Goal: Contribute content

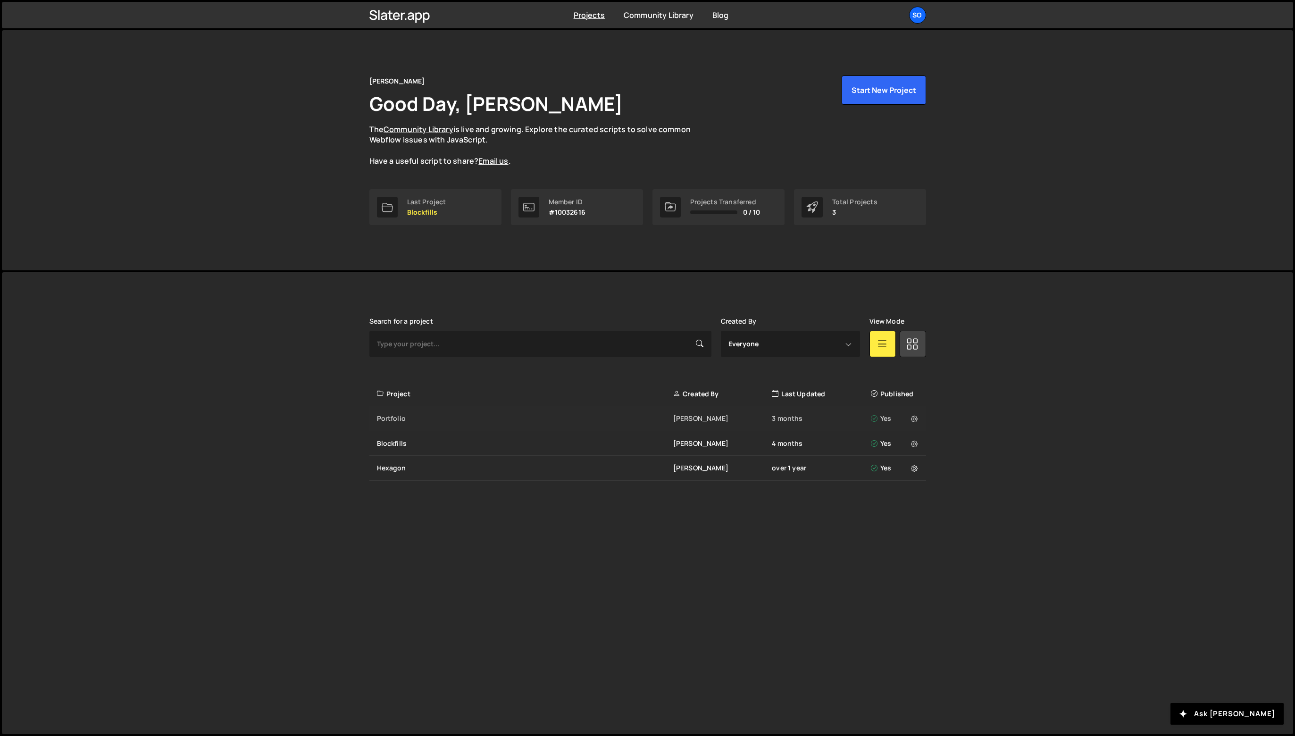
click at [463, 423] on div "Portfolio jesse zoutewelle 3 months Yes" at bounding box center [647, 418] width 557 height 25
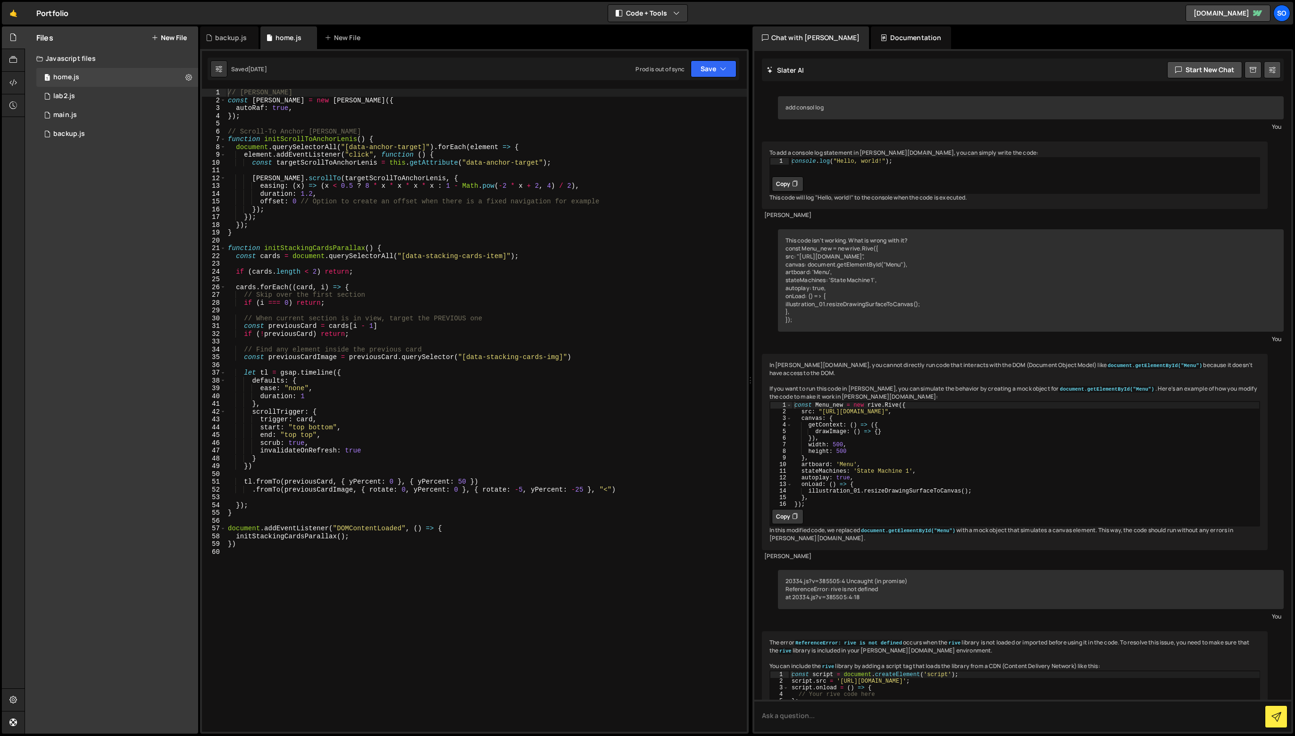
scroll to position [25445, 0]
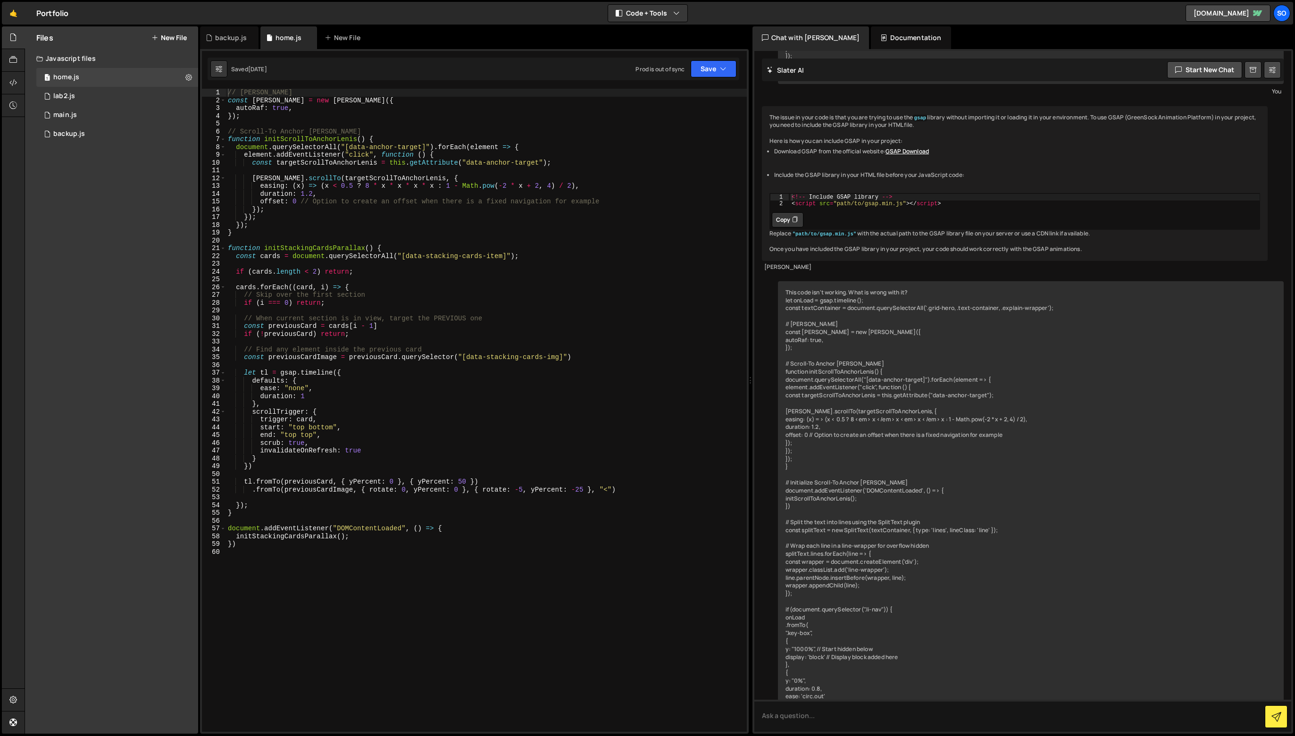
type textarea "initStackingCardsParallax();"
click at [370, 539] on div "// [PERSON_NAME] const [PERSON_NAME] = new [PERSON_NAME] ({ autoRaf : true , })…" at bounding box center [486, 418] width 521 height 659
click at [426, 561] on div "// [PERSON_NAME] const [PERSON_NAME] = new [PERSON_NAME] ({ autoRaf : true , })…" at bounding box center [486, 418] width 521 height 659
paste textarea "});"
type textarea "});"
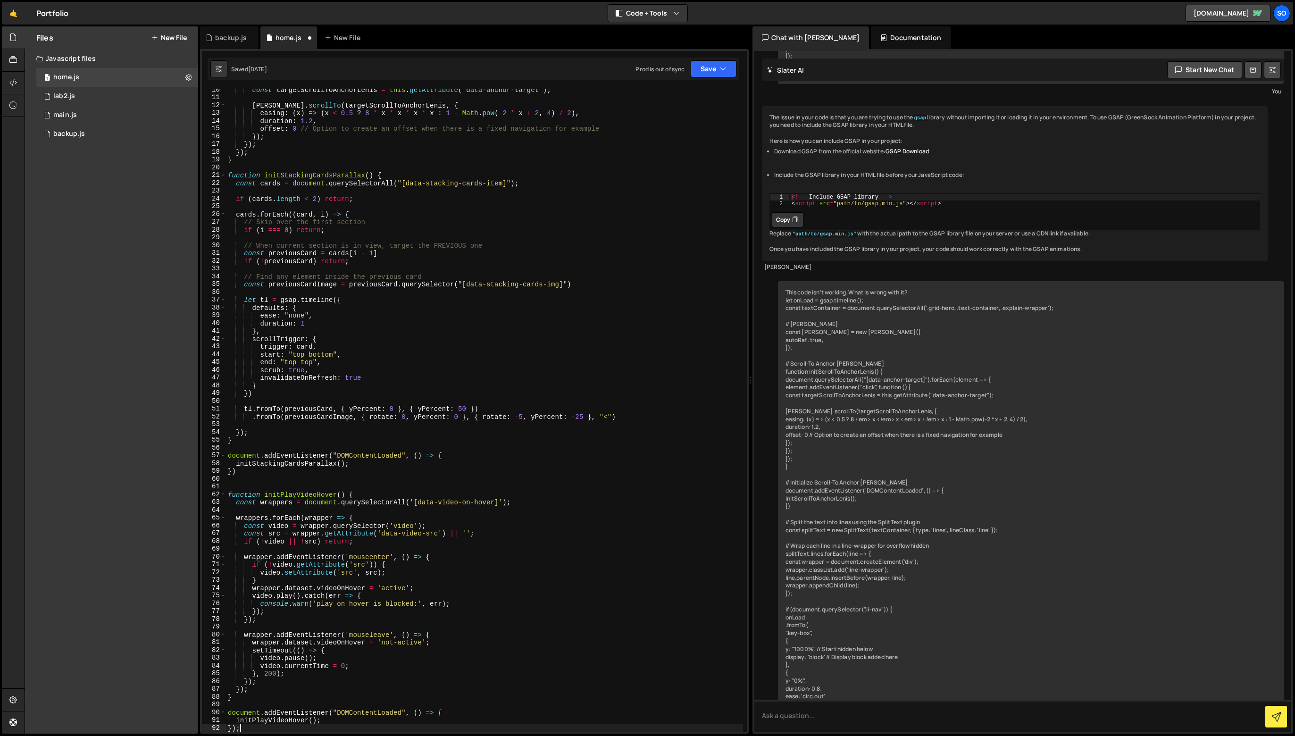
scroll to position [73, 0]
